Goal: Communication & Community: Answer question/provide support

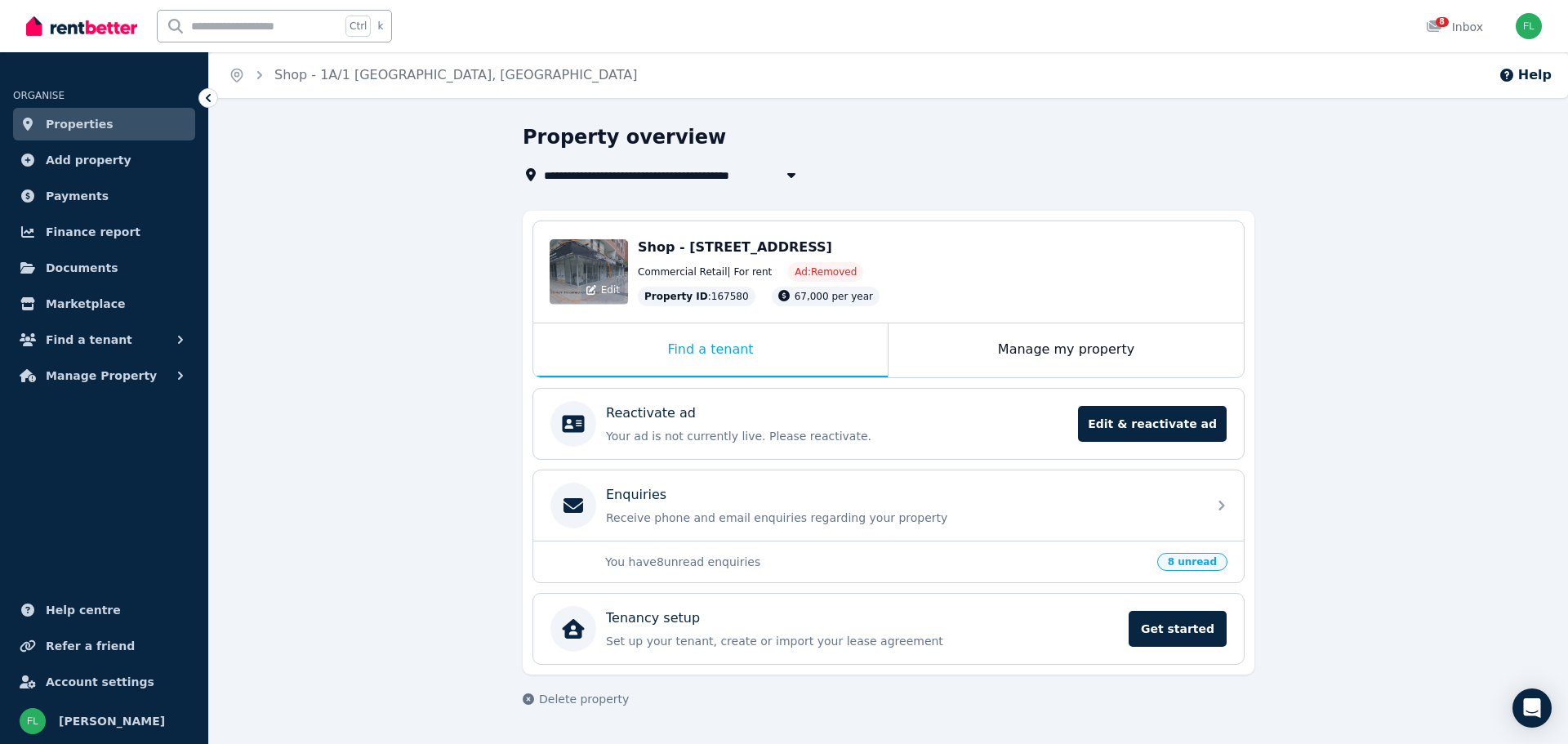
click at [605, 267] on div "Edit" at bounding box center [589, 272] width 79 height 65
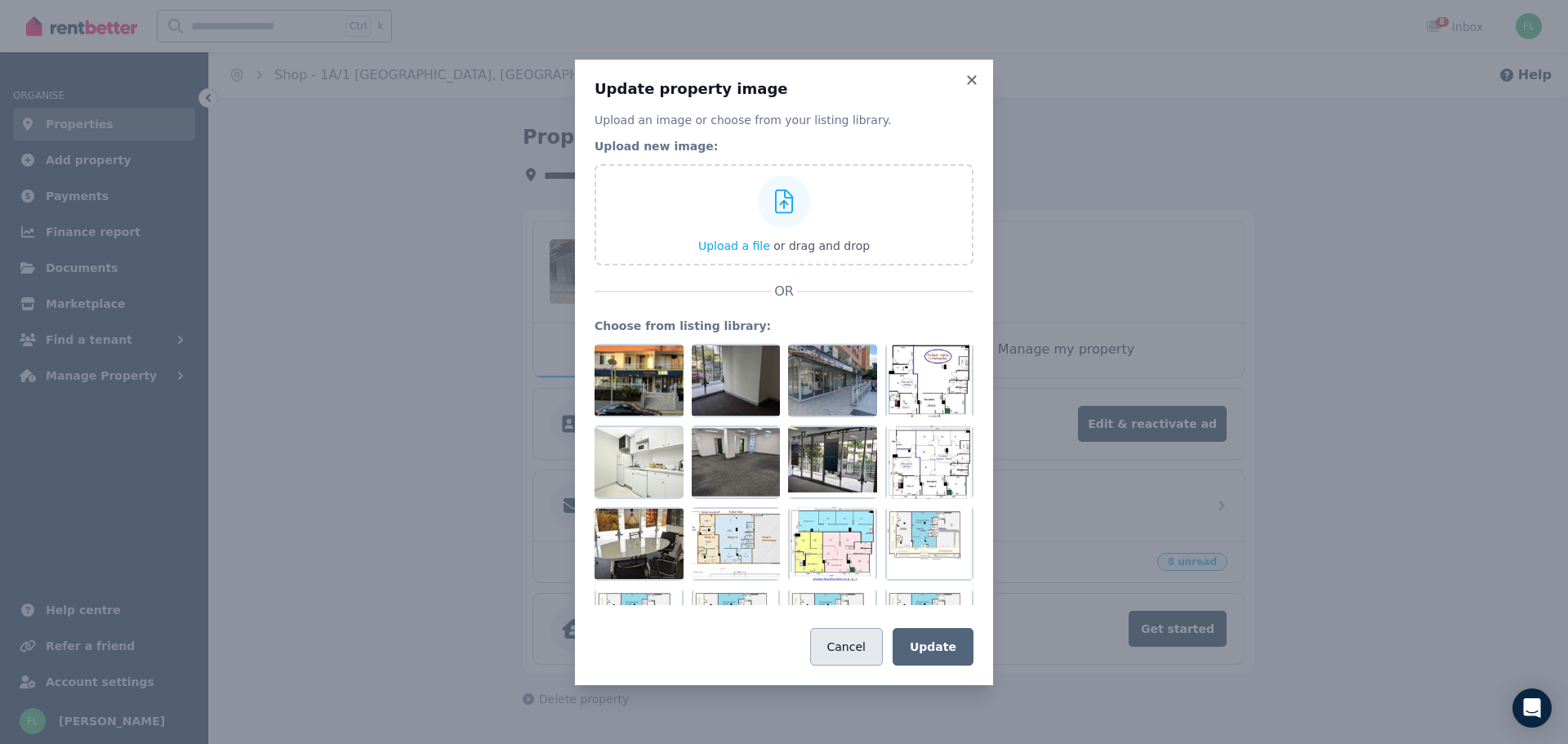
click at [857, 647] on button "Cancel" at bounding box center [847, 647] width 73 height 38
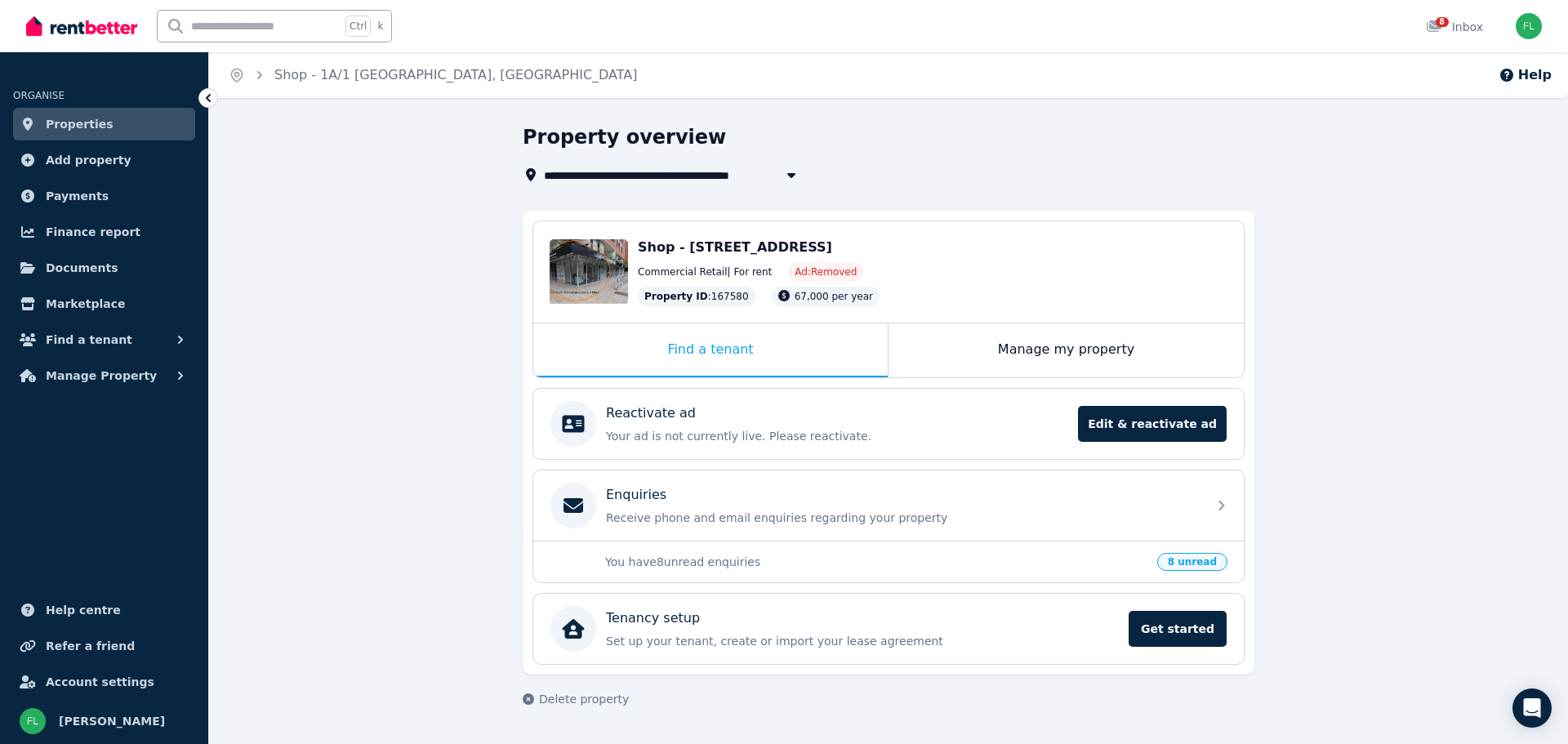
click at [1196, 561] on span "8 unread" at bounding box center [1193, 562] width 70 height 18
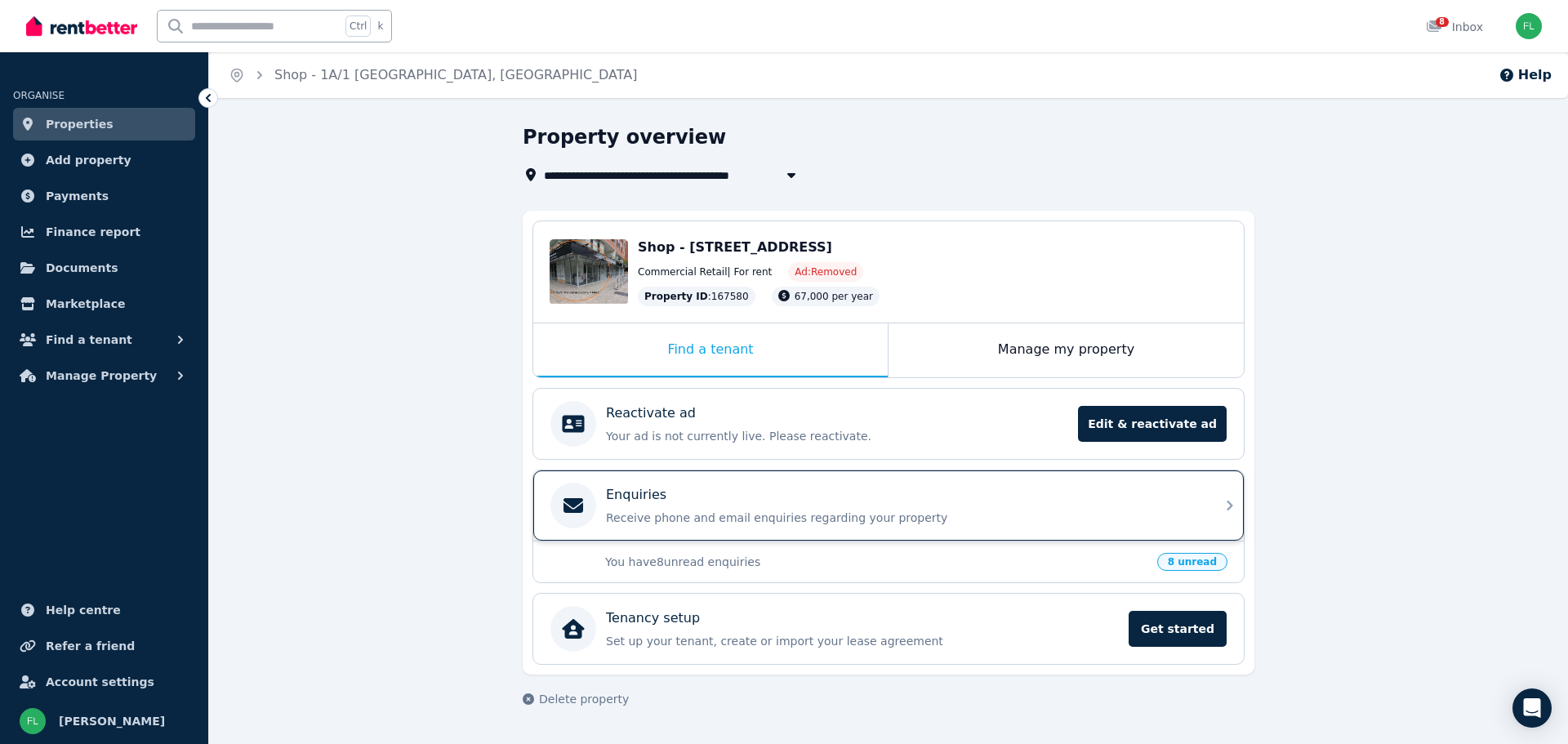
click at [673, 504] on div "Enquiries Receive phone and email enquiries regarding your property" at bounding box center [901, 505] width 591 height 41
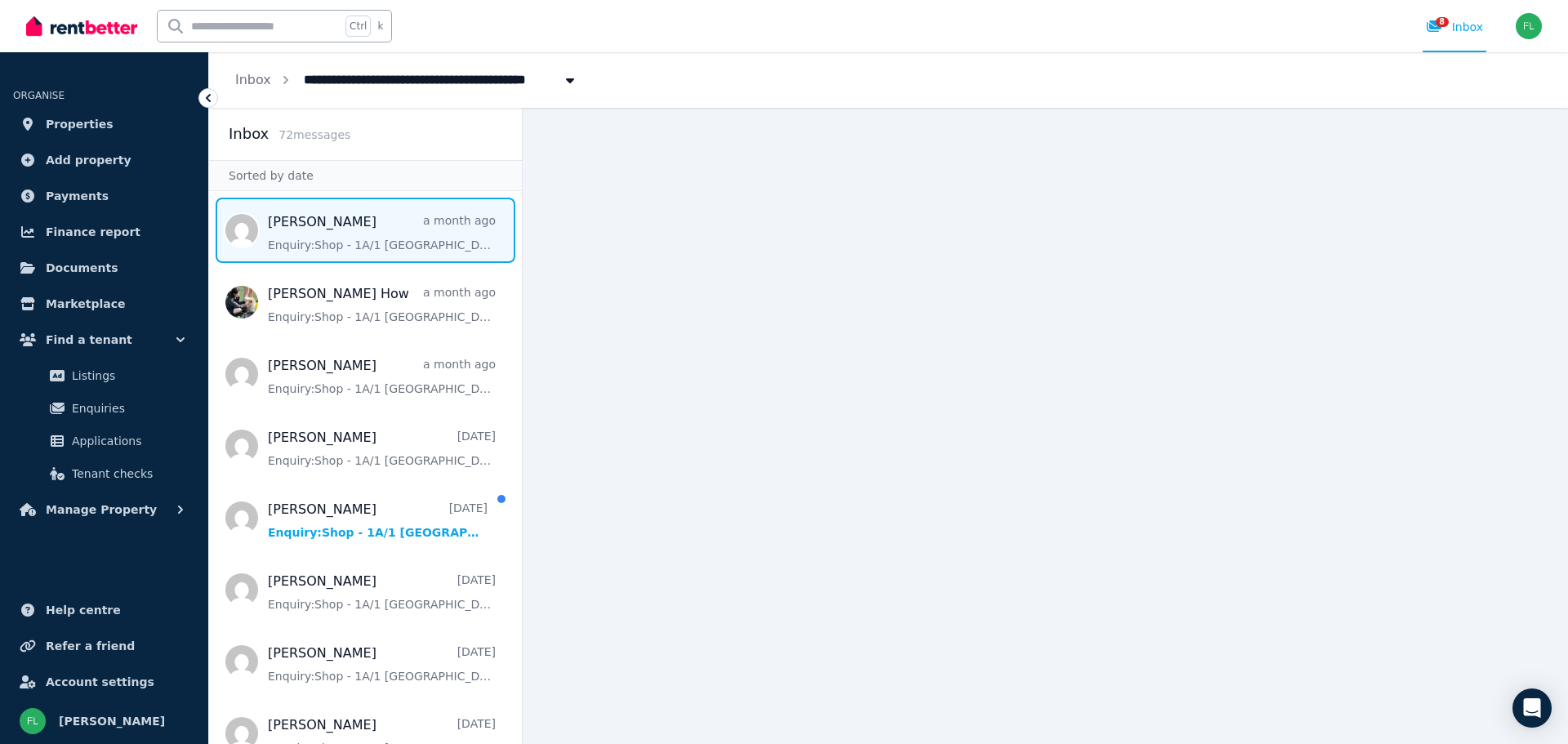
click at [334, 231] on span "Message list" at bounding box center [366, 231] width 312 height 65
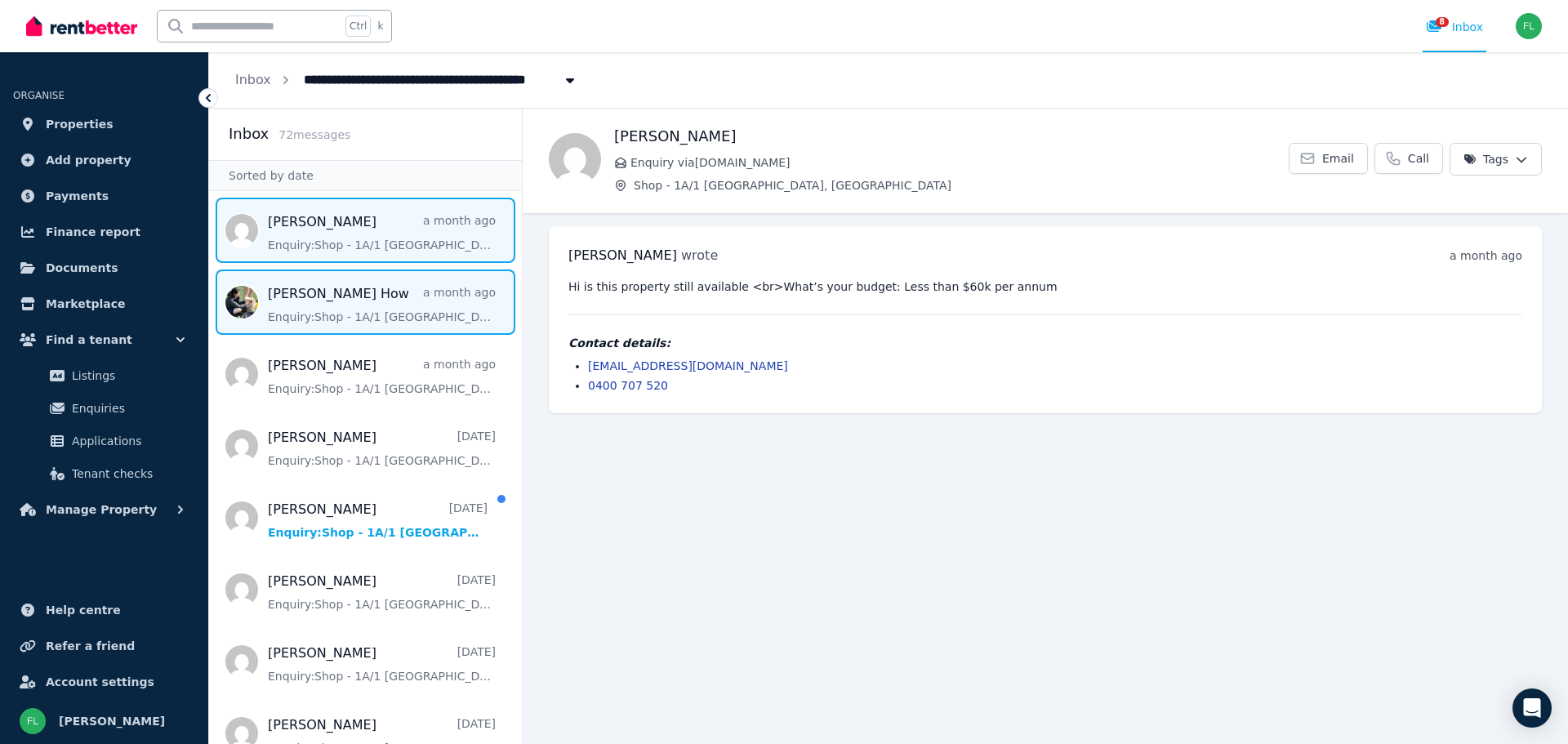
click at [311, 294] on span "Message list" at bounding box center [366, 303] width 312 height 65
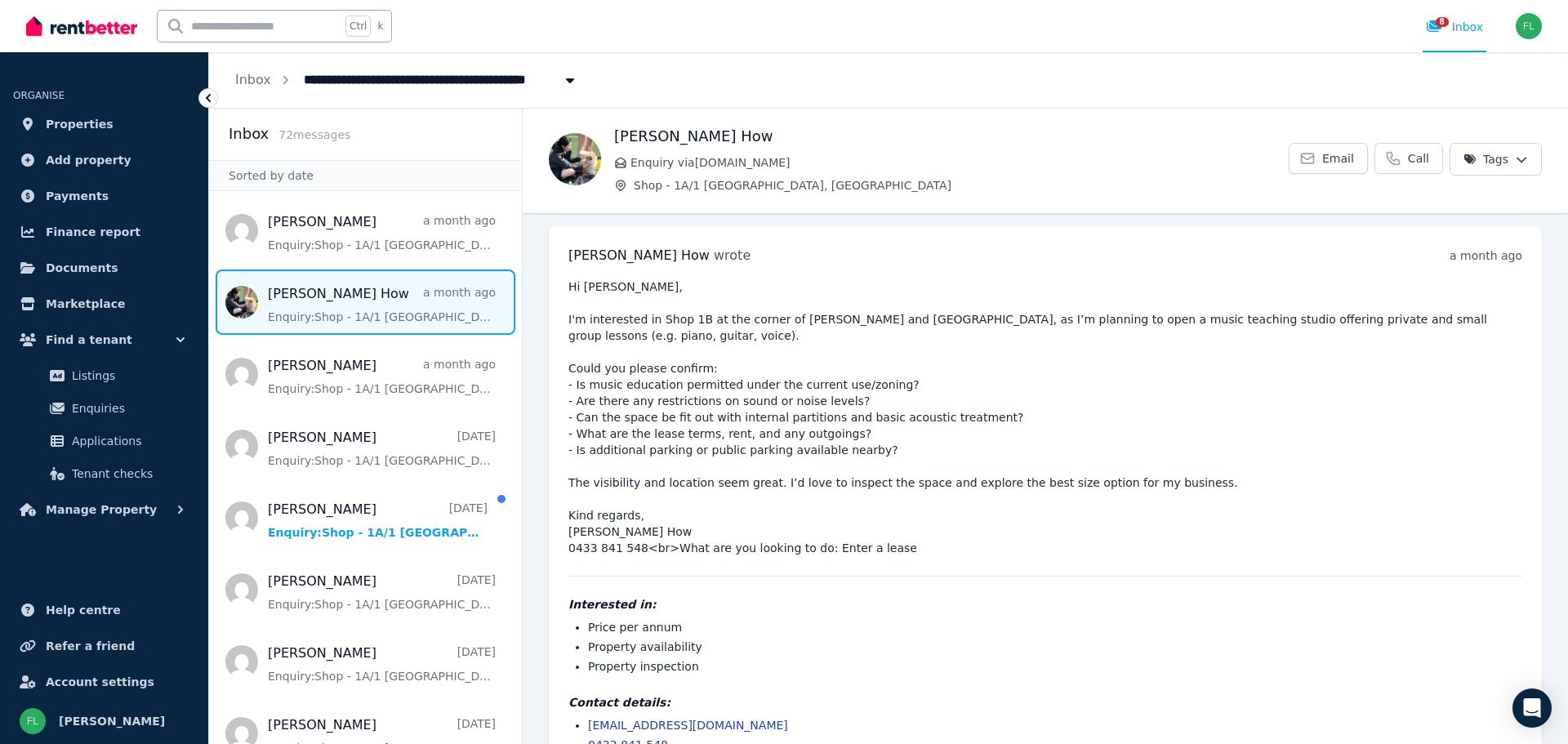
scroll to position [25, 0]
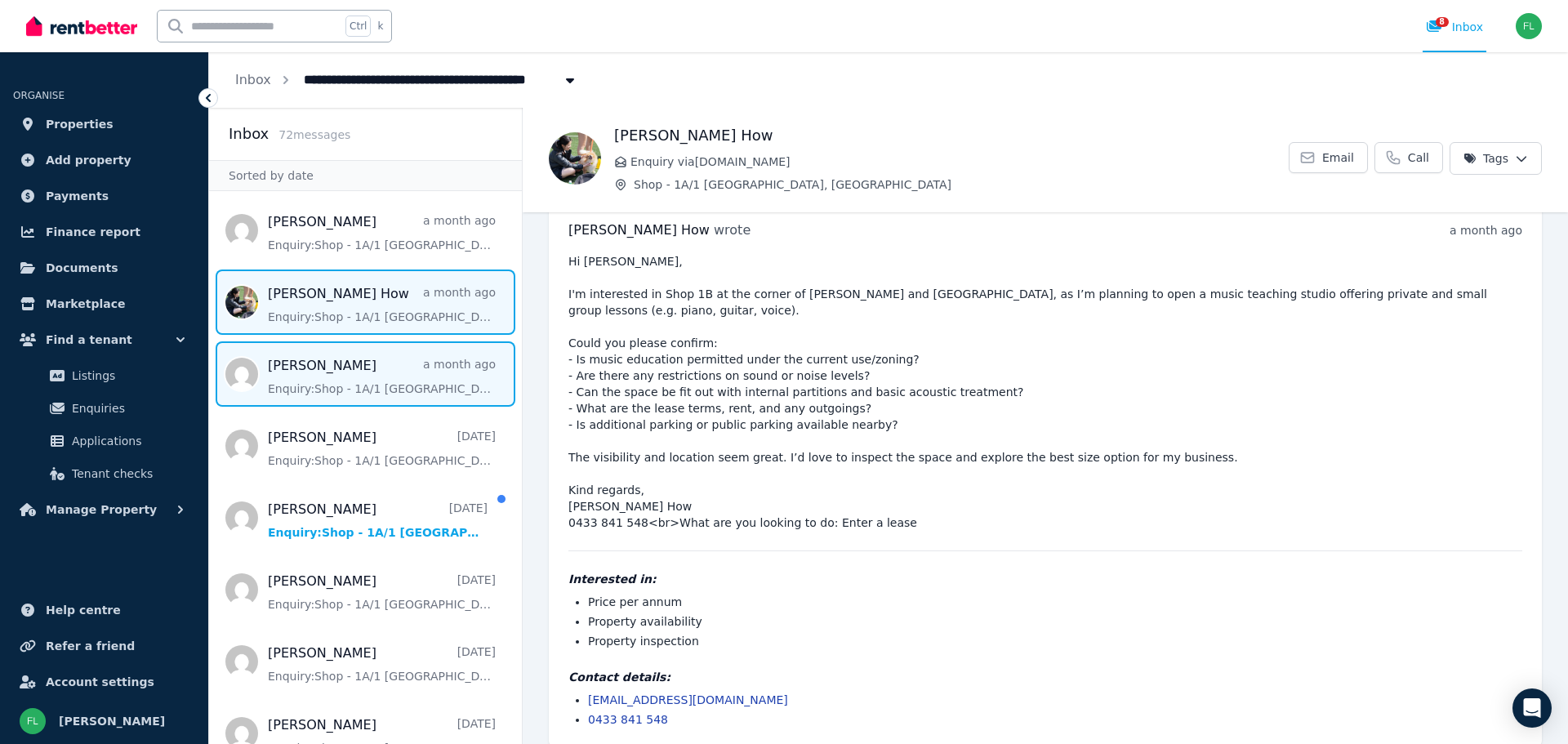
click at [326, 376] on span "Message list" at bounding box center [366, 374] width 312 height 65
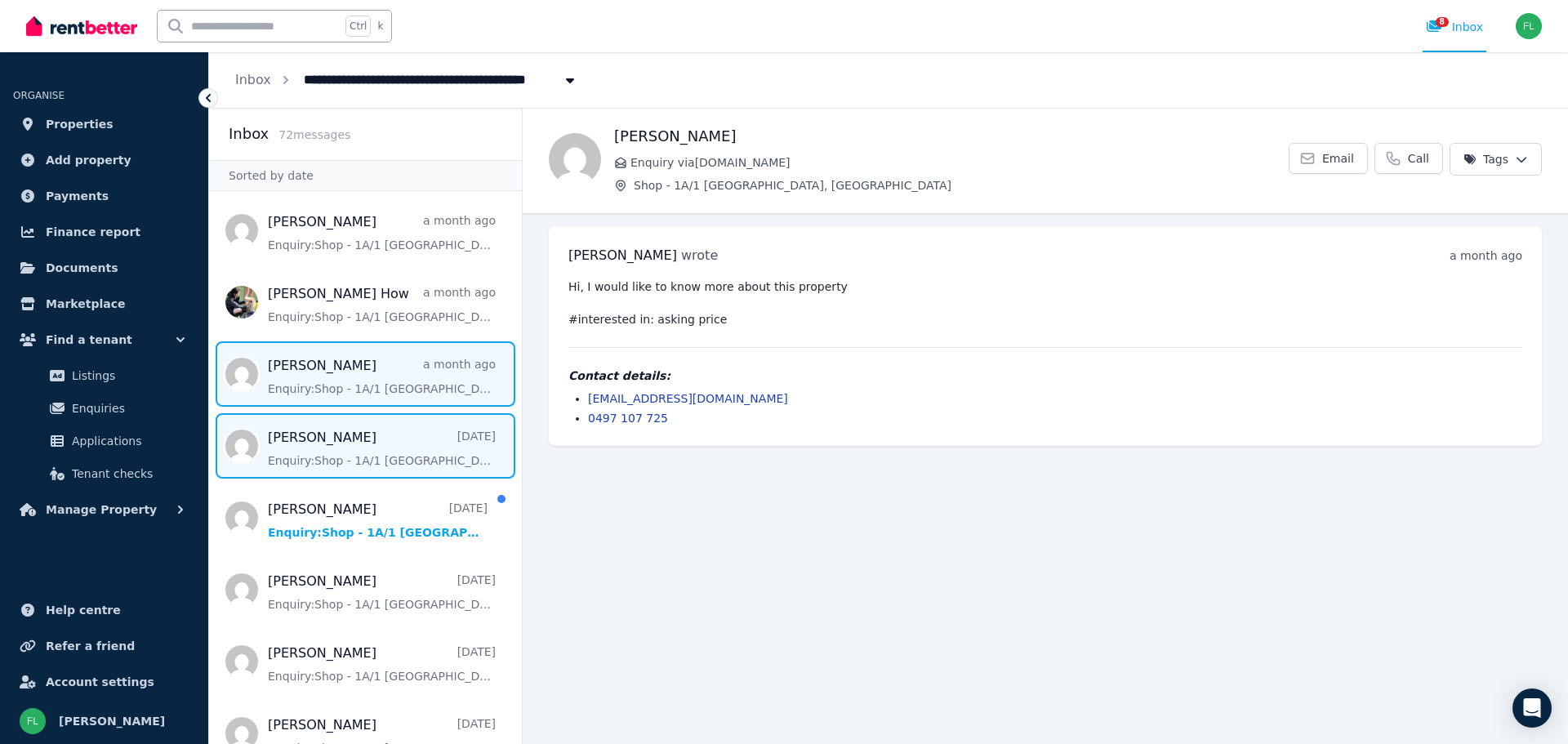
click at [321, 438] on span "Message list" at bounding box center [366, 446] width 312 height 65
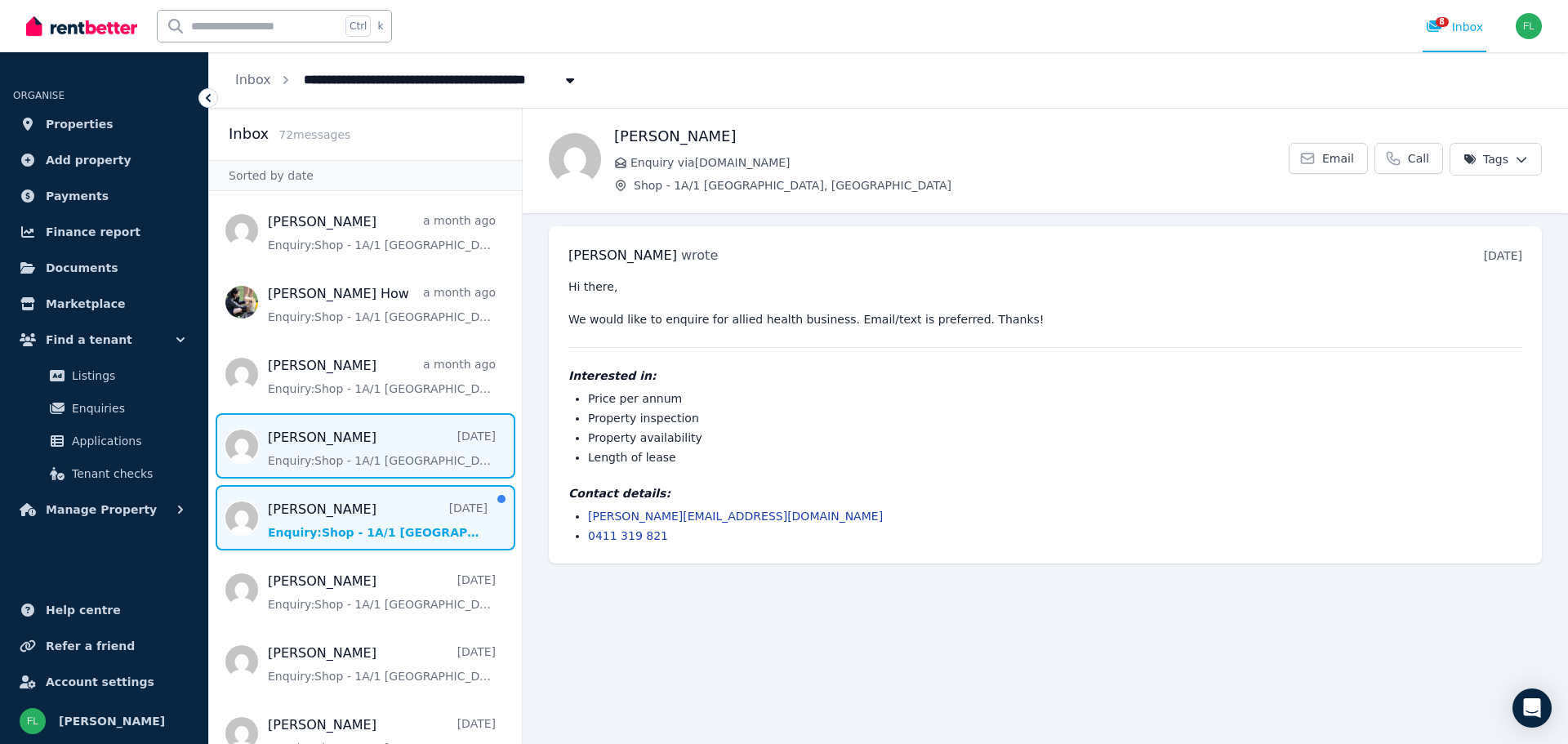
click at [348, 518] on span "Message list" at bounding box center [366, 518] width 312 height 65
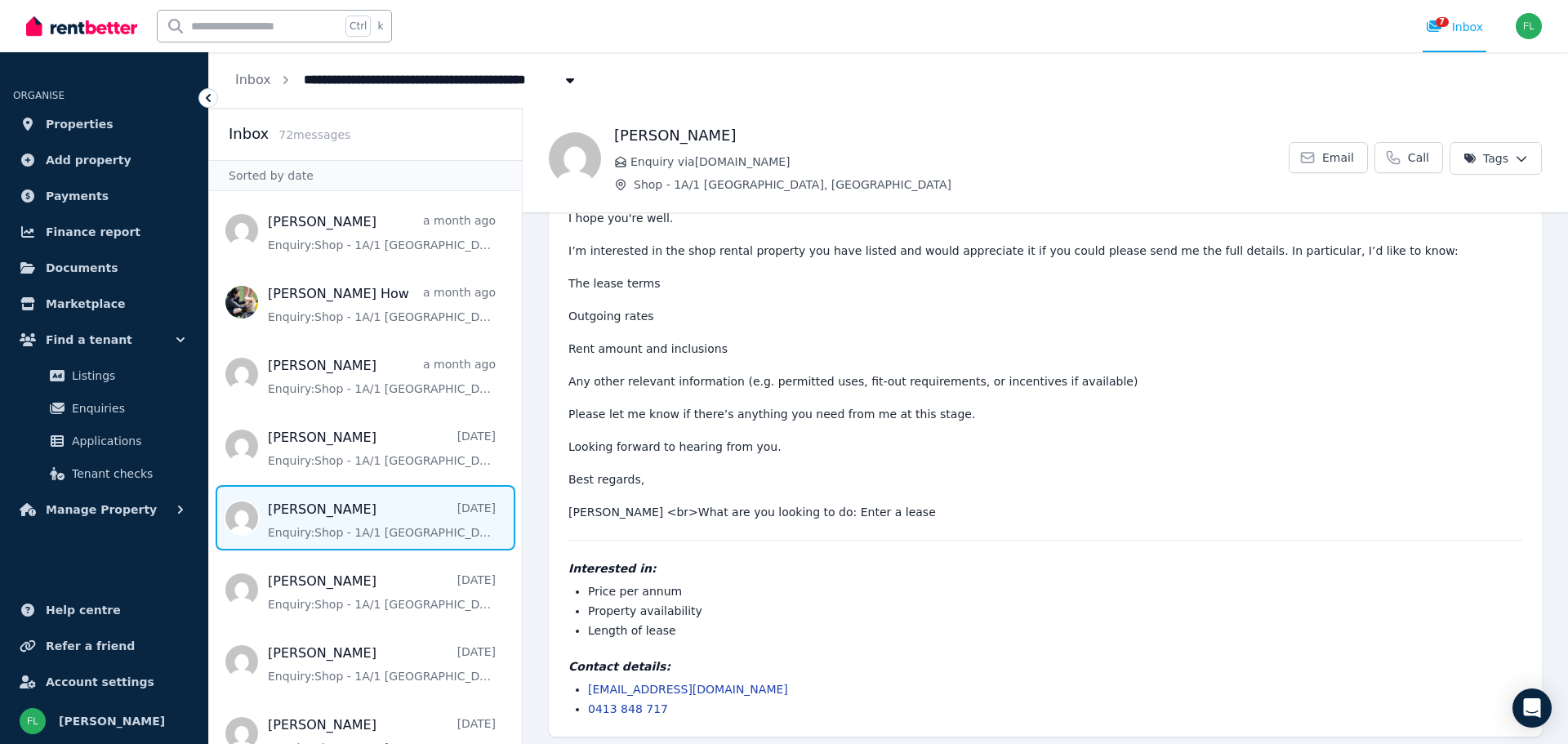
scroll to position [107, 0]
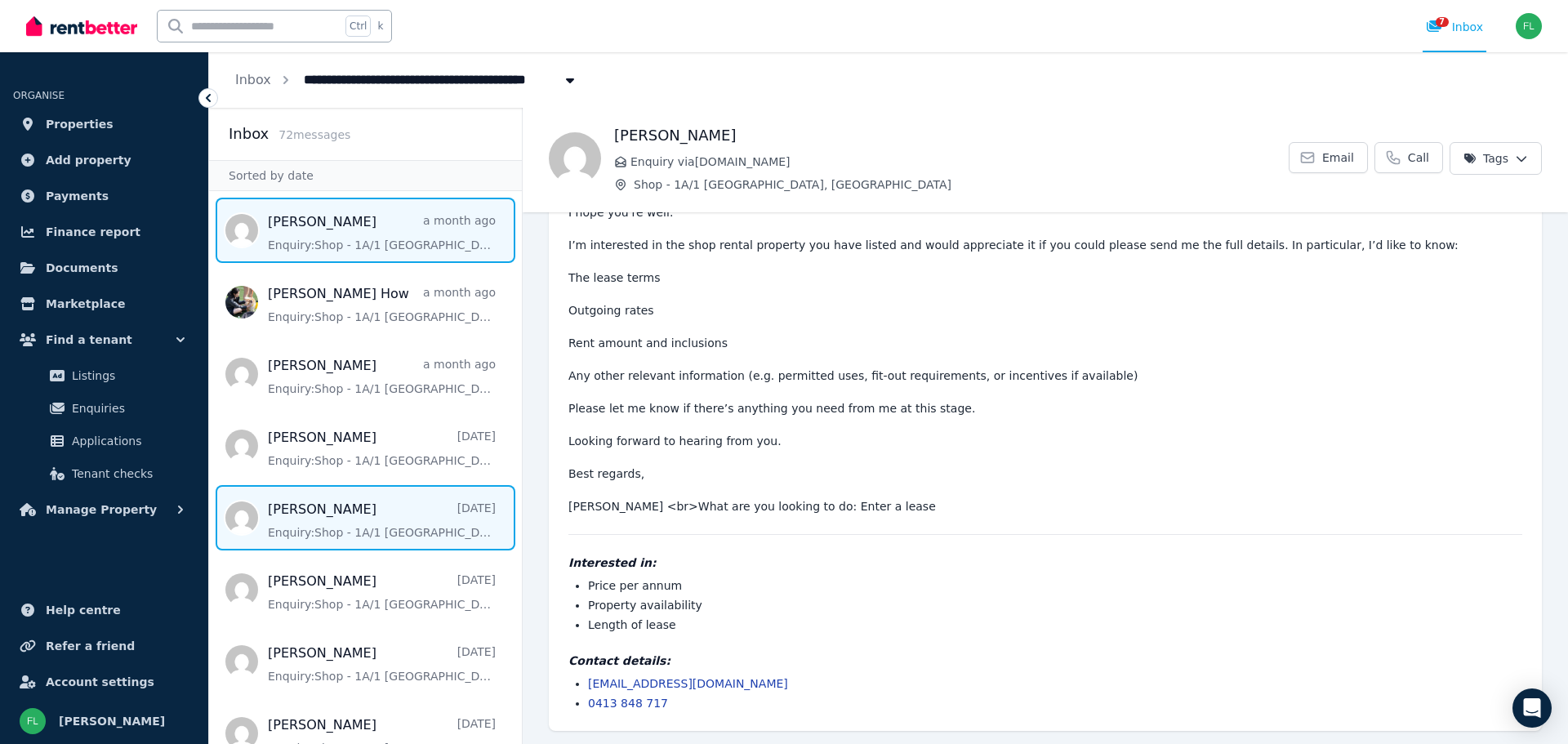
click at [279, 222] on span "Message list" at bounding box center [366, 231] width 312 height 65
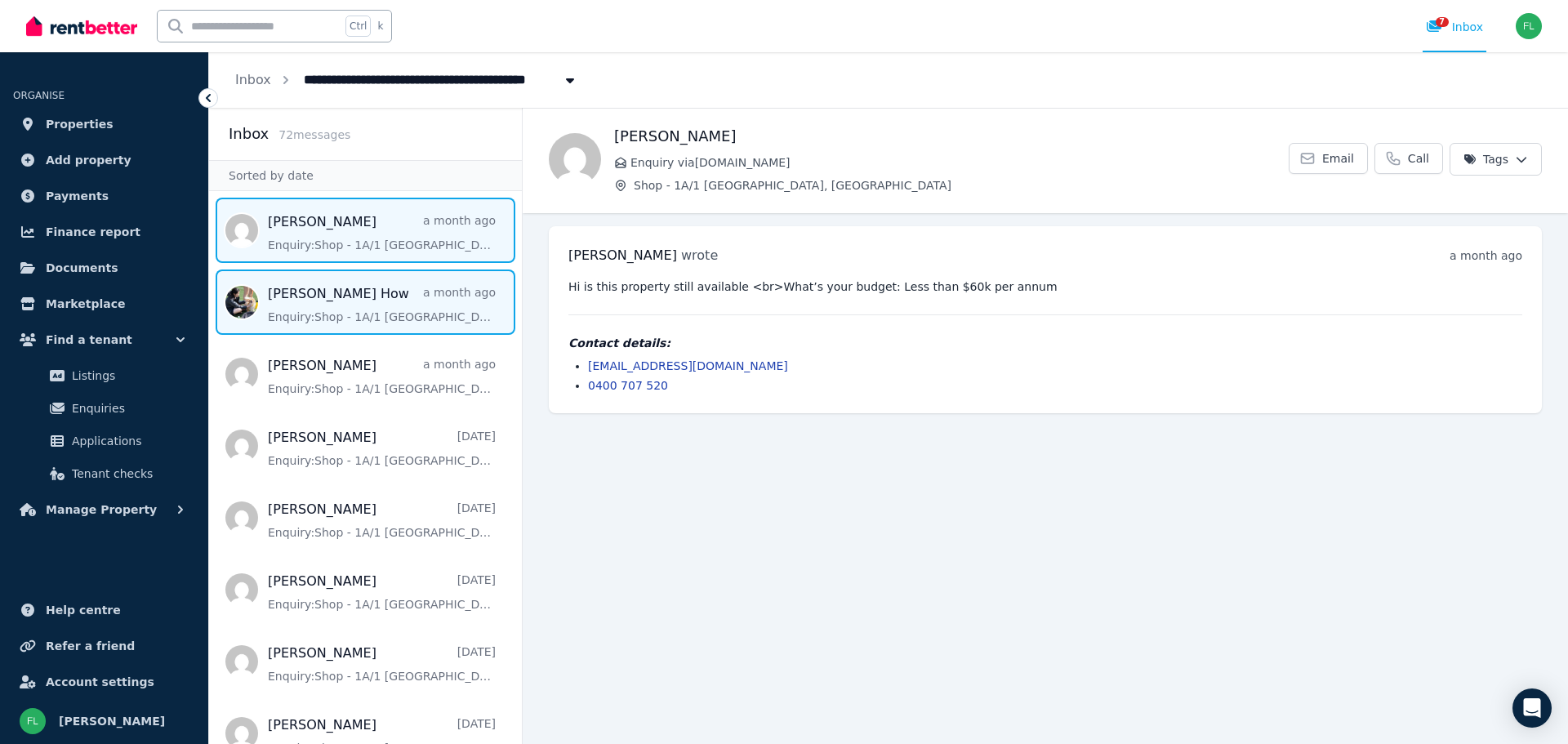
click at [320, 300] on span "Message list" at bounding box center [366, 303] width 312 height 65
